Goal: Information Seeking & Learning: Learn about a topic

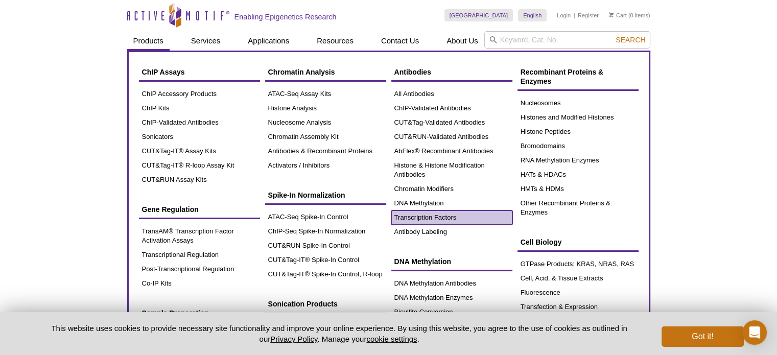
click at [416, 216] on link "Transcription Factors" at bounding box center [451, 218] width 121 height 14
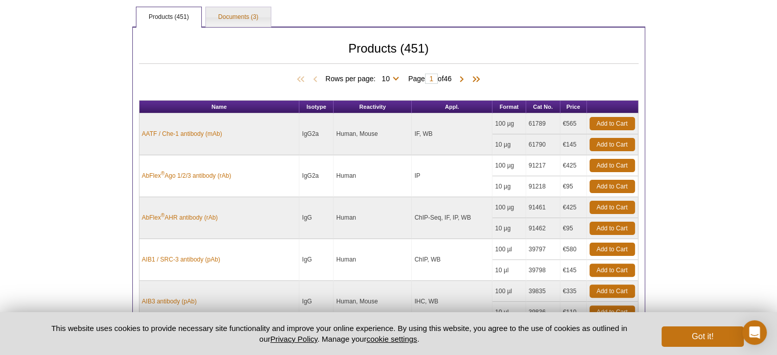
scroll to position [212, 0]
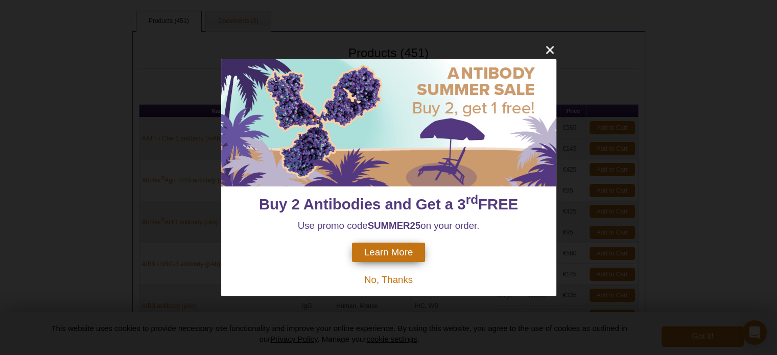
click at [388, 279] on span "No, Thanks" at bounding box center [388, 279] width 49 height 11
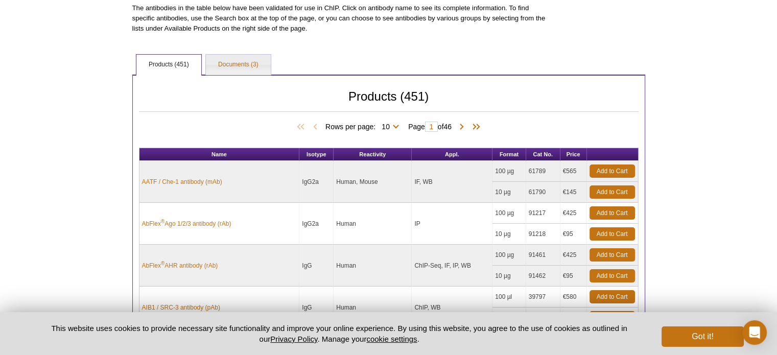
scroll to position [246, 0]
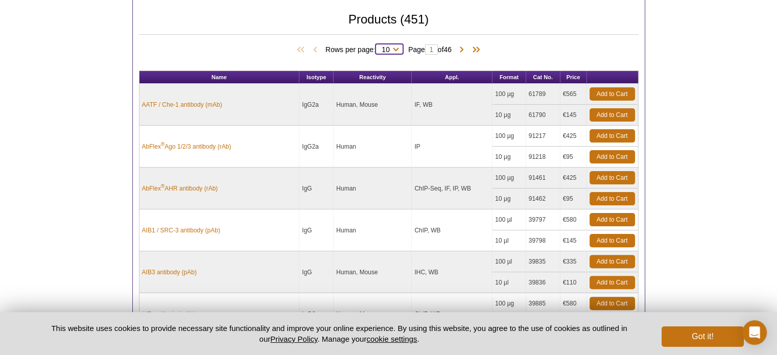
click at [382, 47] on select "10 25 50 100 All" at bounding box center [386, 51] width 20 height 9
select select "451"
click at [377, 47] on select "10 25 50 100 All" at bounding box center [386, 51] width 20 height 9
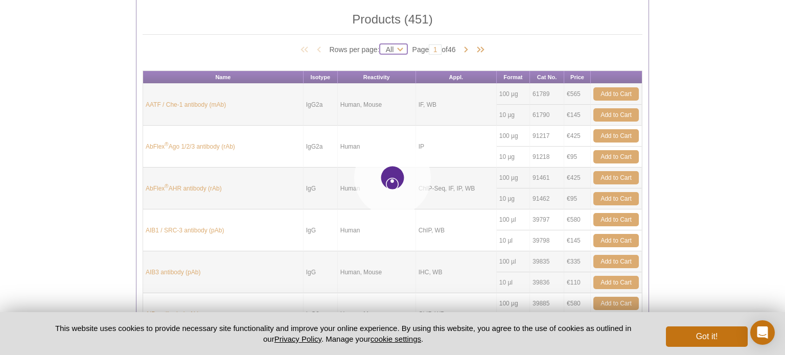
select select "451"
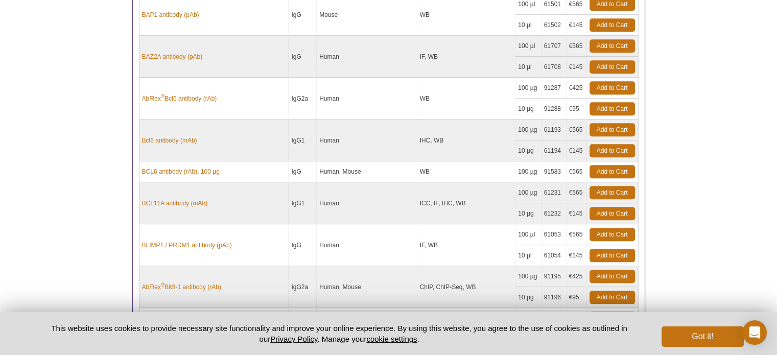
scroll to position [1100, 0]
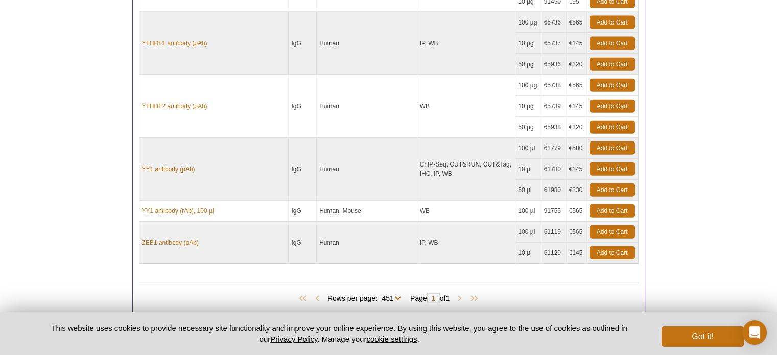
scroll to position [0, 0]
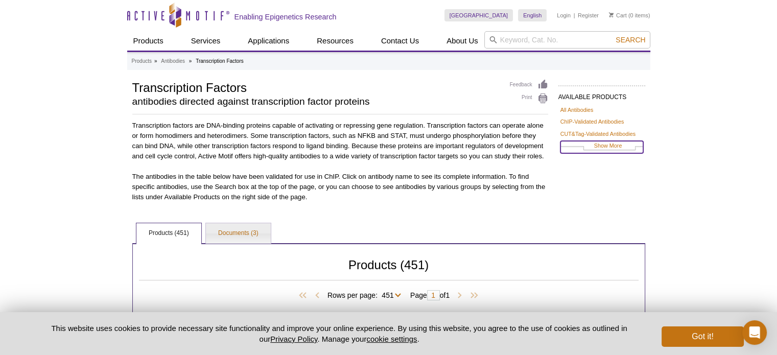
click at [600, 144] on link "Show More" at bounding box center [601, 147] width 83 height 12
